Goal: Task Accomplishment & Management: Use online tool/utility

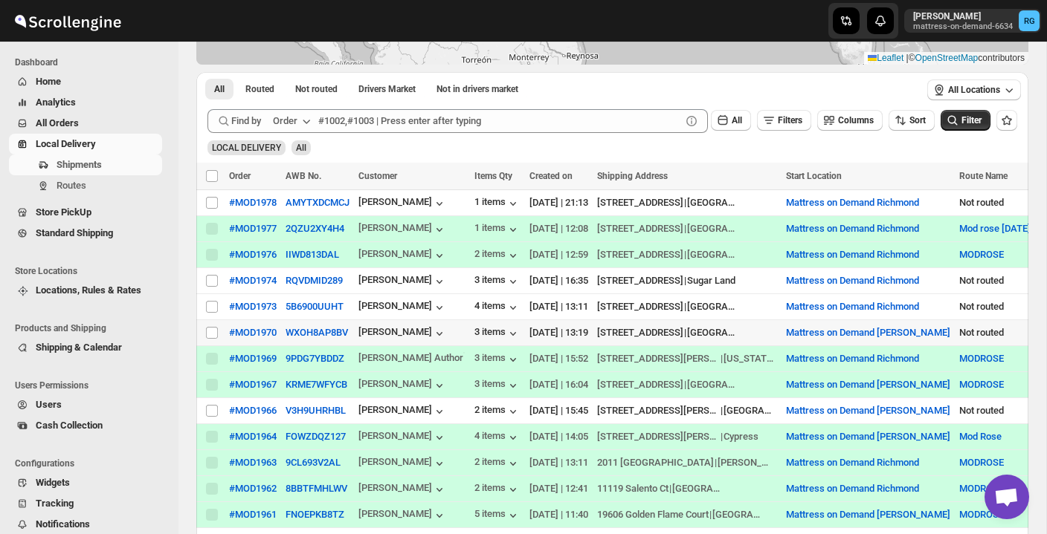
scroll to position [210, 0]
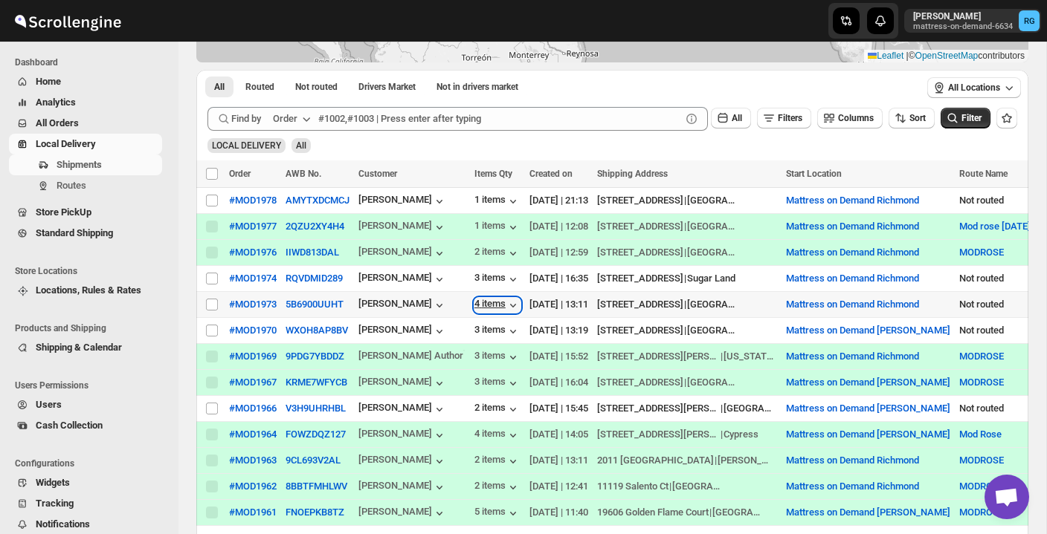
click at [491, 301] on div "4 items" at bounding box center [497, 305] width 46 height 15
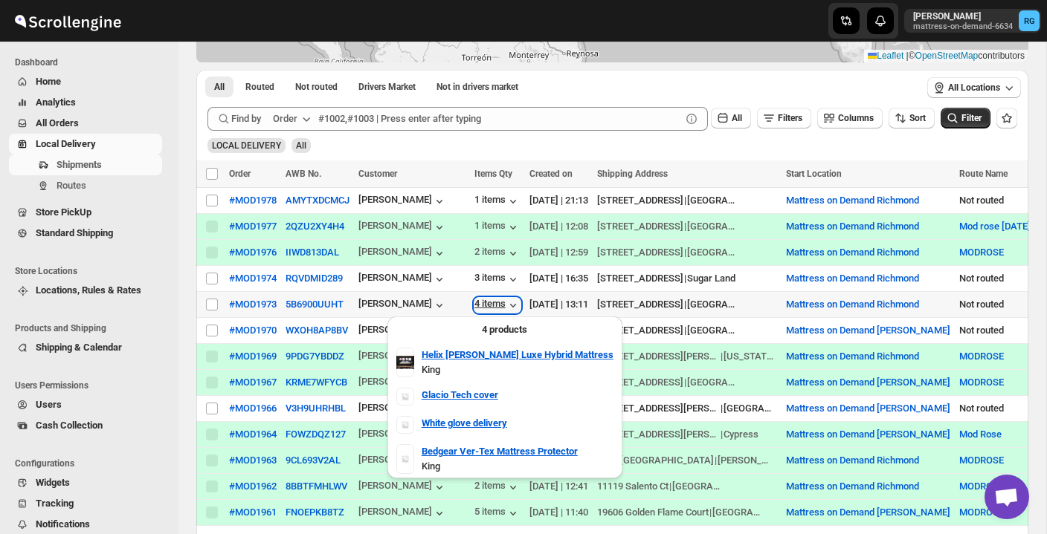
click at [491, 301] on div "4 items" at bounding box center [497, 305] width 46 height 15
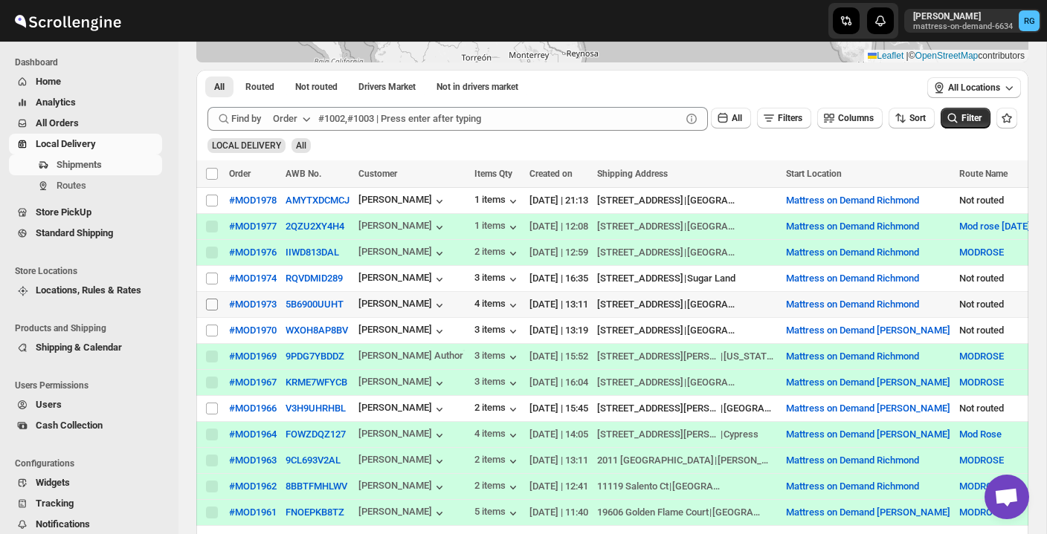
click at [211, 306] on input "Select shipment" at bounding box center [212, 305] width 12 height 12
checkbox input "true"
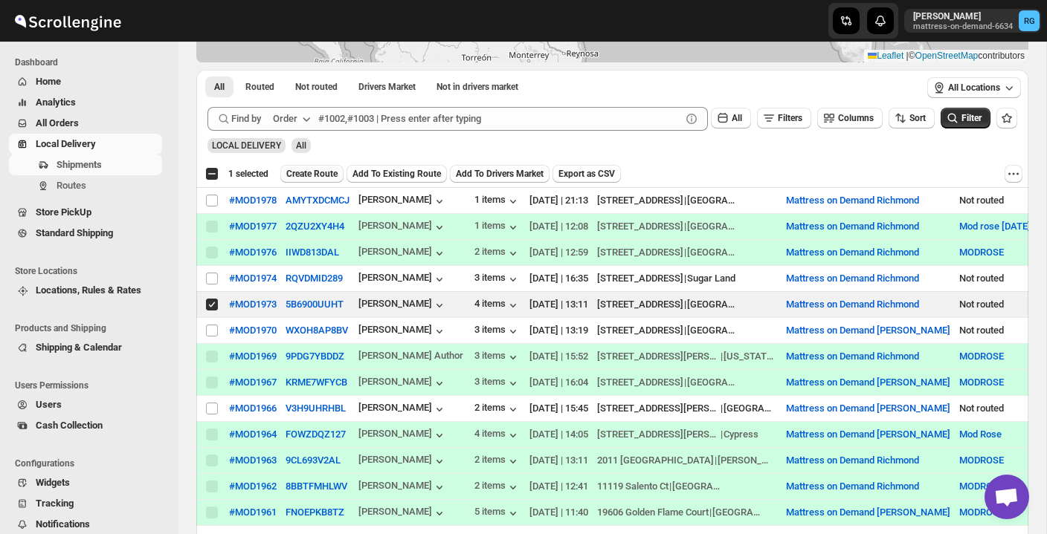
click at [334, 166] on button "Create Route" at bounding box center [311, 174] width 63 height 18
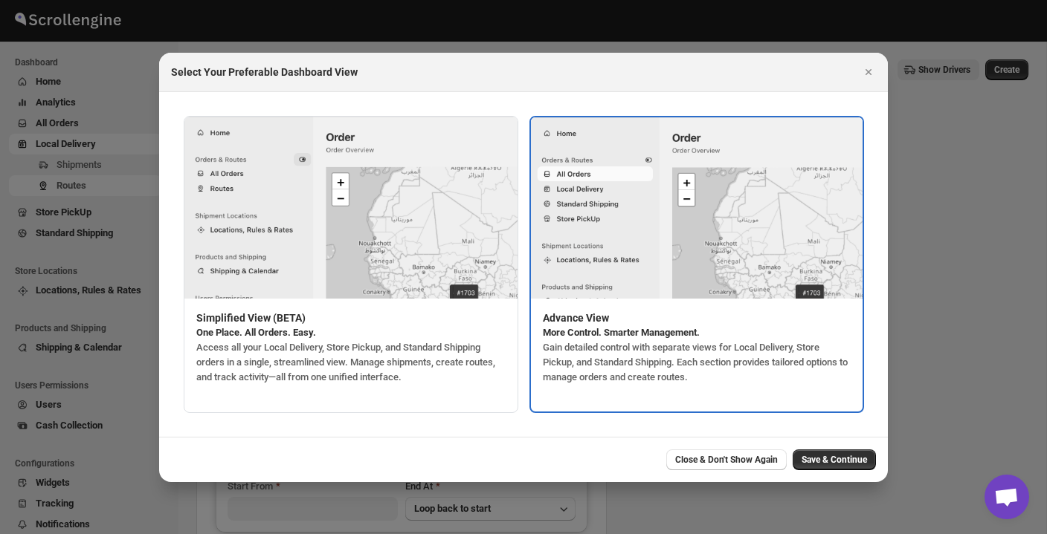
type input "Mattress on Demand Richmond"
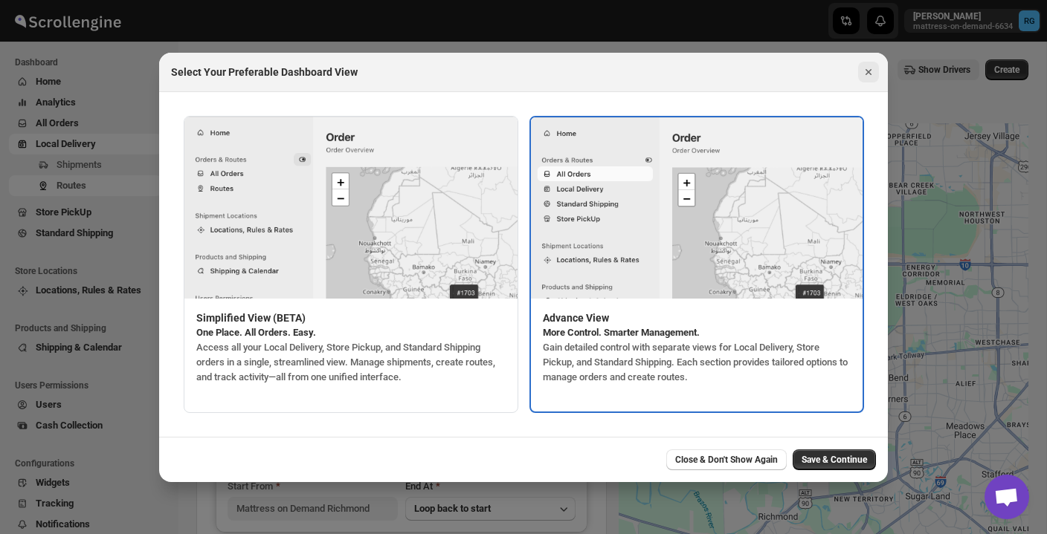
click at [872, 74] on icon "Close" at bounding box center [868, 72] width 15 height 15
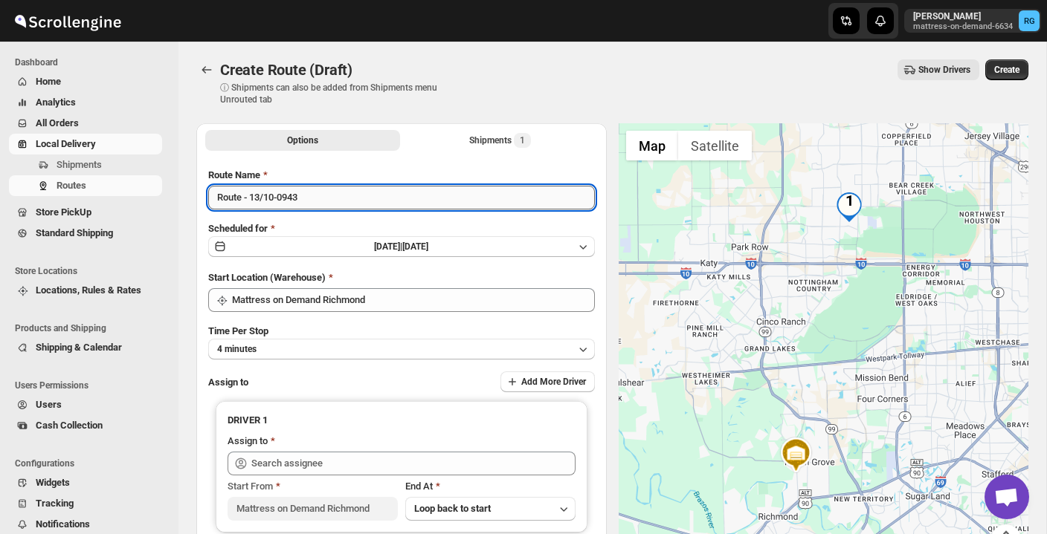
click at [490, 190] on input "Route - 13/10-0943" at bounding box center [401, 198] width 387 height 24
click at [458, 207] on input "Route - 13/10-0943" at bounding box center [401, 198] width 387 height 24
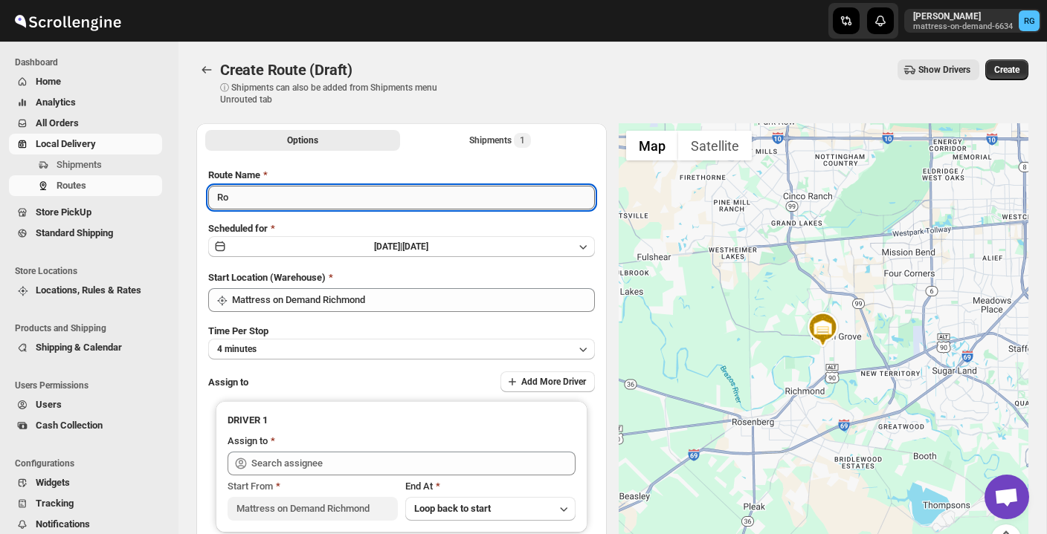
type input "R"
type input "MODROSE"
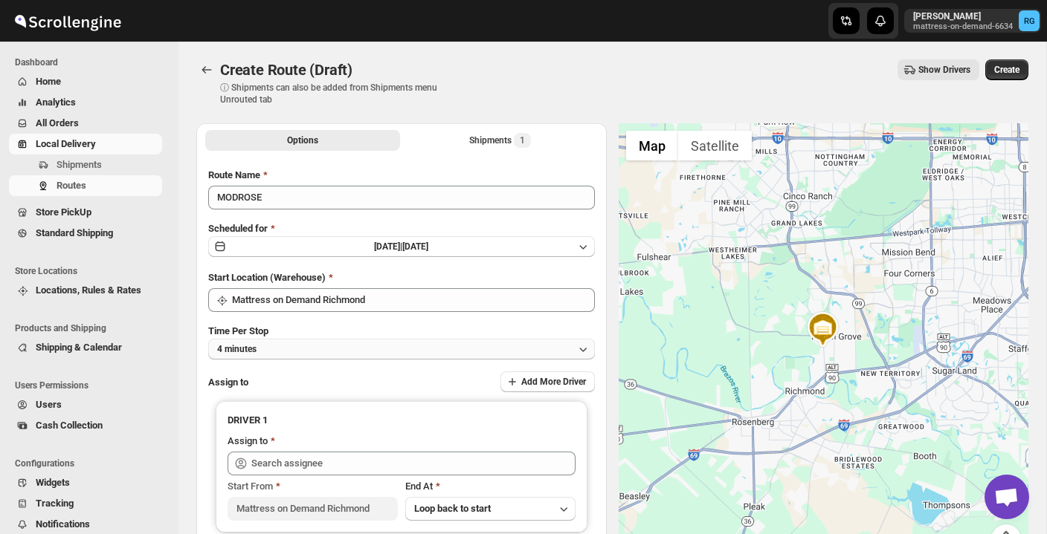
click at [378, 345] on button "4 minutes" at bounding box center [401, 349] width 387 height 21
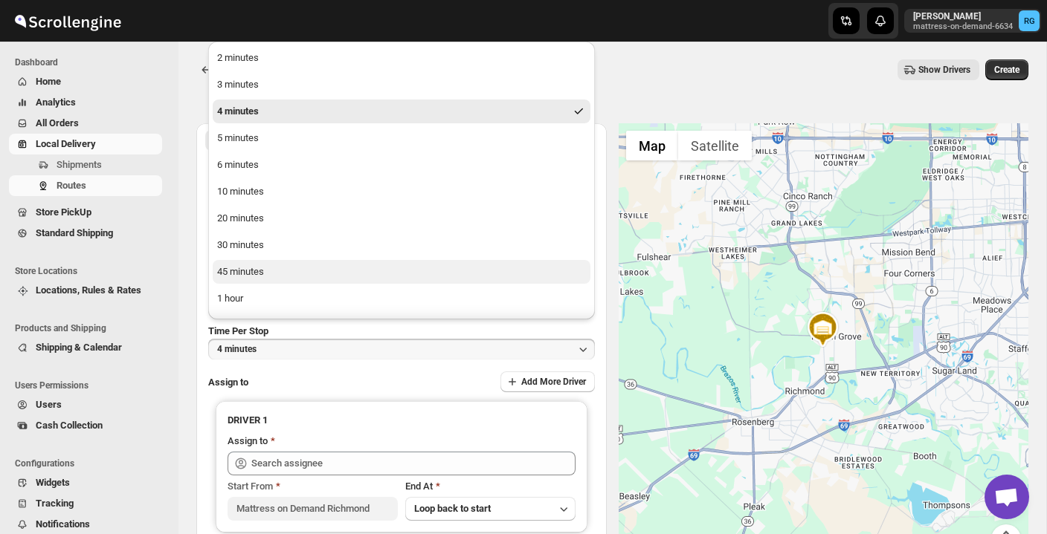
click at [397, 277] on button "45 minutes" at bounding box center [402, 272] width 378 height 24
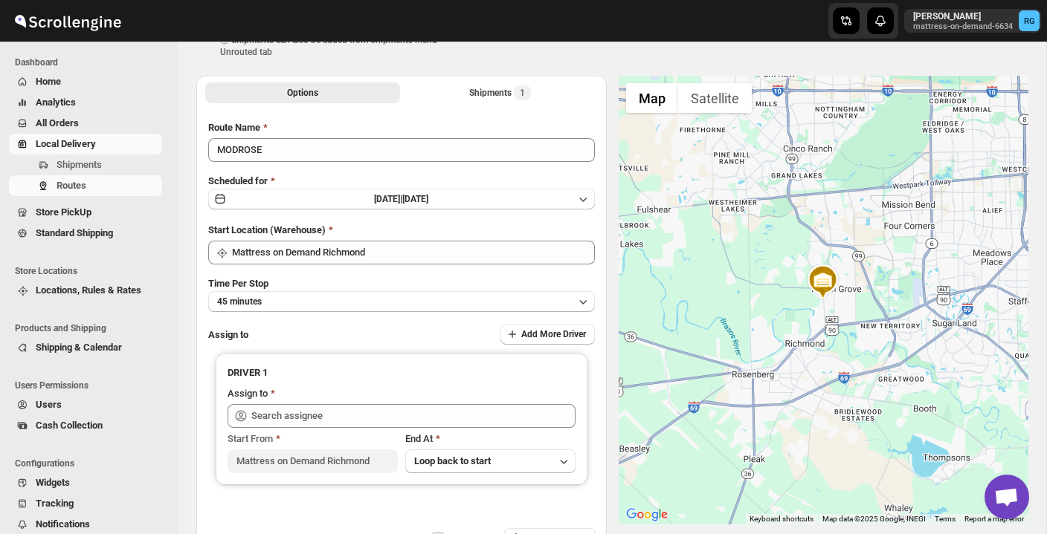
scroll to position [49, 0]
click at [342, 296] on button "45 minutes" at bounding box center [401, 300] width 387 height 21
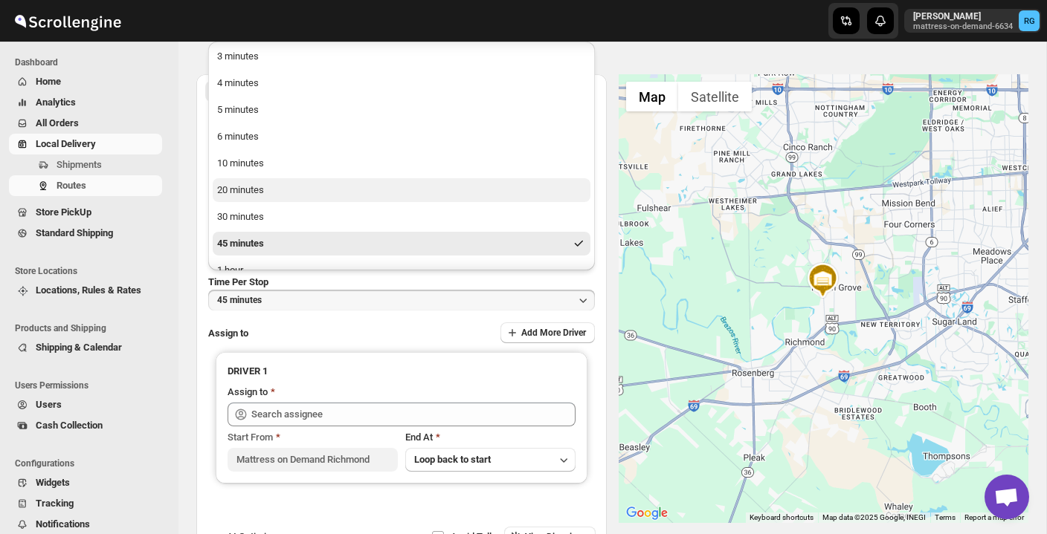
scroll to position [33, 0]
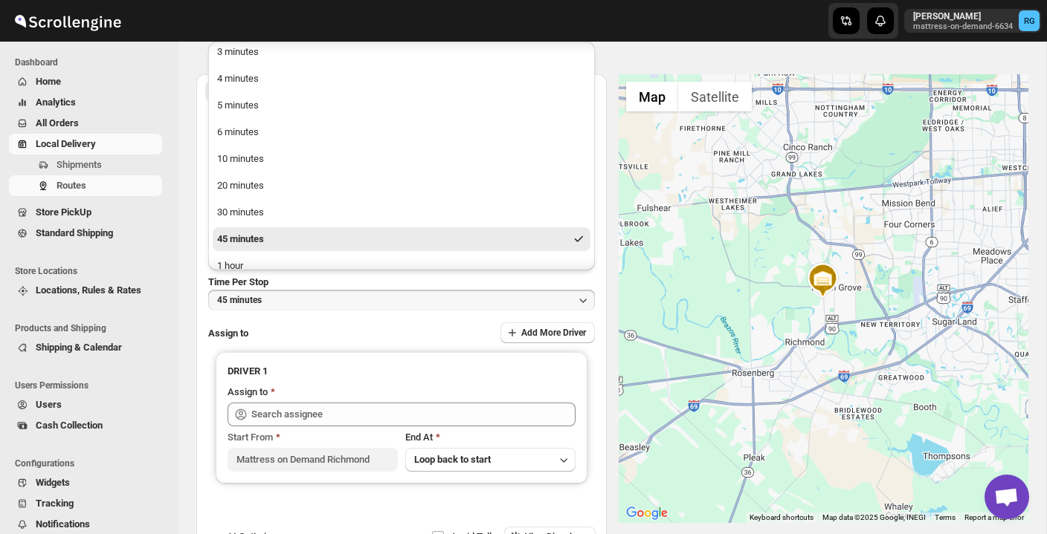
click at [367, 239] on button "45 minutes" at bounding box center [402, 239] width 378 height 24
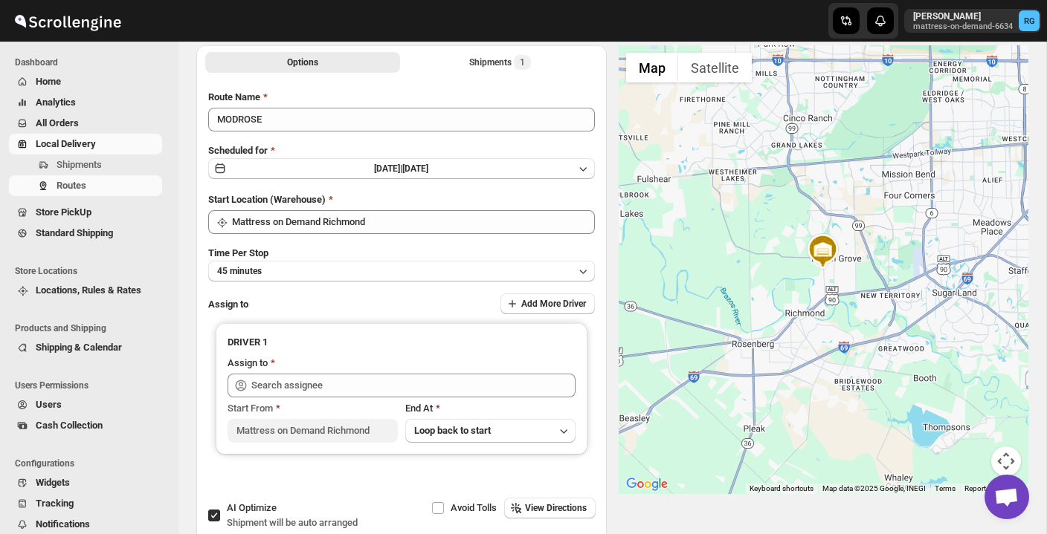
scroll to position [79, 0]
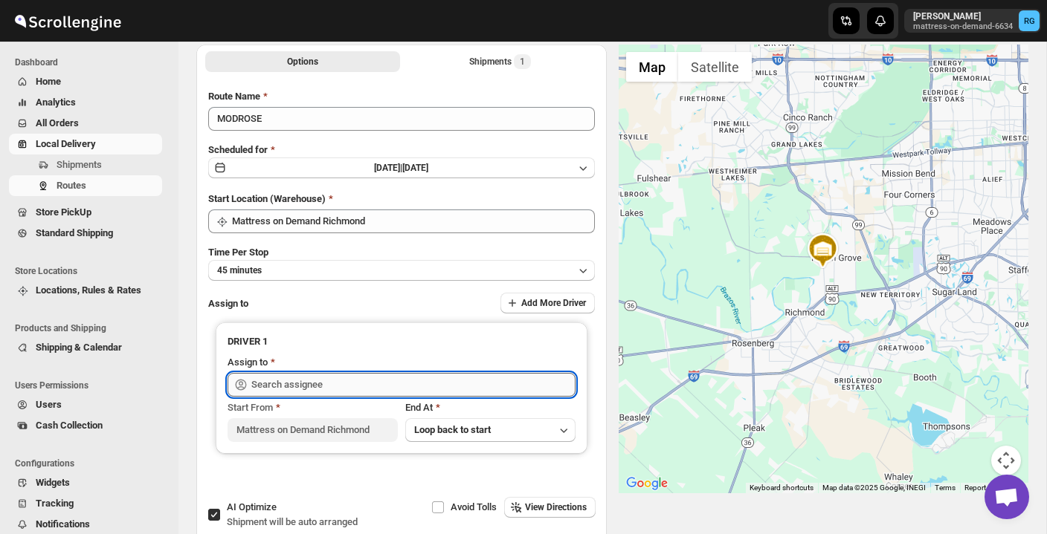
click at [389, 387] on input "text" at bounding box center [413, 385] width 324 height 24
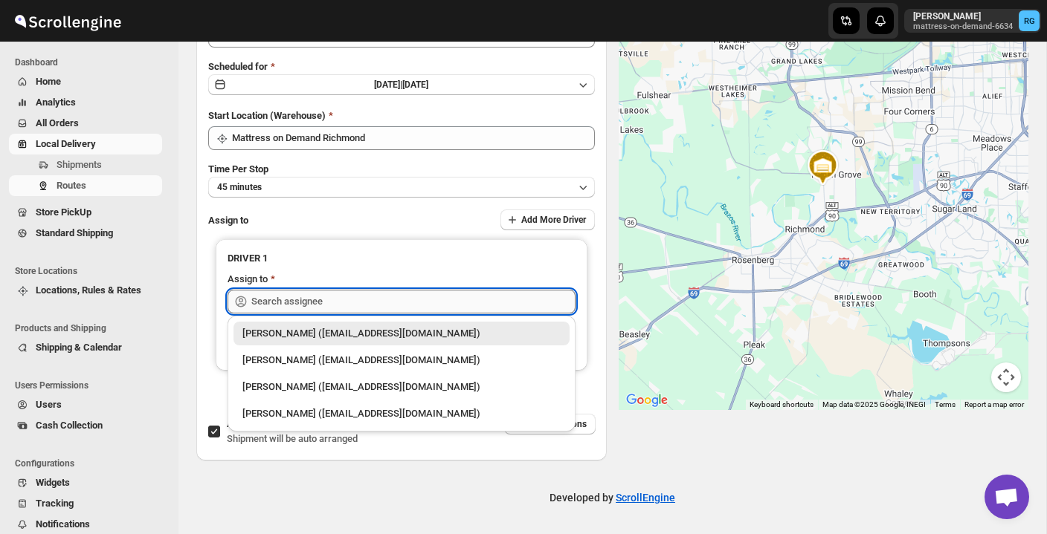
scroll to position [161, 0]
click at [296, 413] on div "[PERSON_NAME] ([EMAIL_ADDRESS][DOMAIN_NAME])" at bounding box center [401, 414] width 318 height 15
type input "[PERSON_NAME] ([EMAIL_ADDRESS][DOMAIN_NAME])"
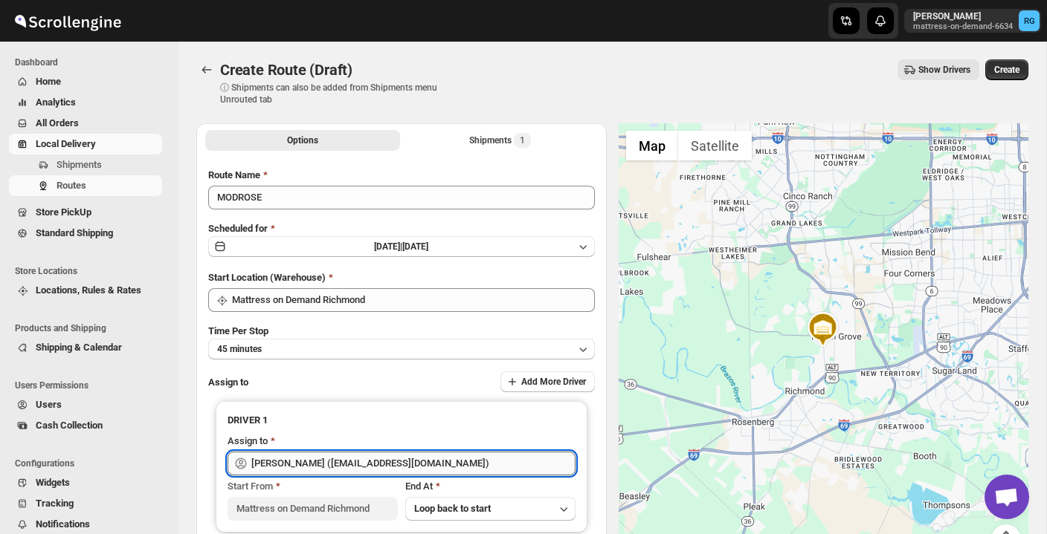
scroll to position [0, 0]
click at [1005, 70] on span "Create" at bounding box center [1006, 70] width 25 height 12
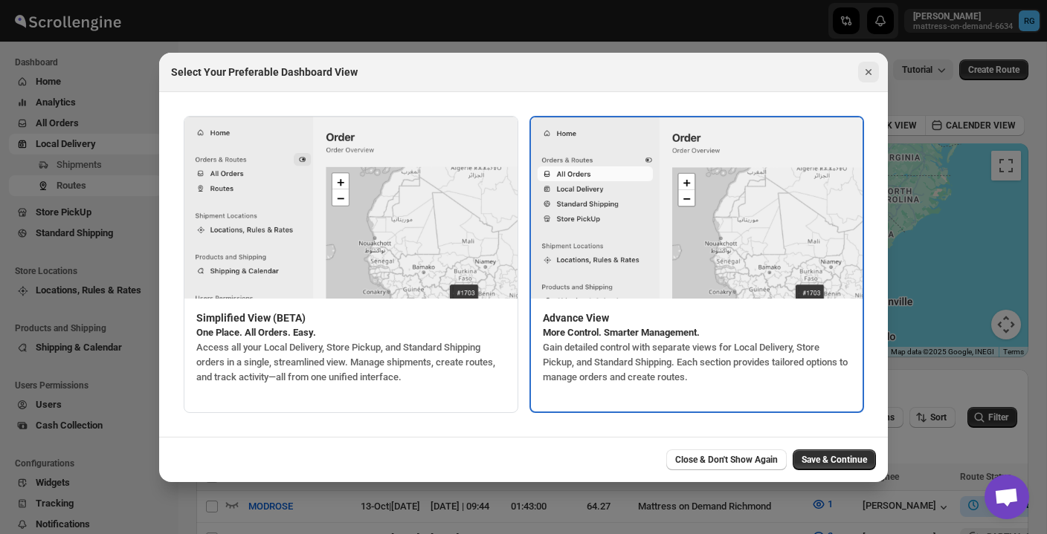
click at [867, 71] on icon "Close" at bounding box center [868, 72] width 6 height 6
